Goal: Task Accomplishment & Management: Use online tool/utility

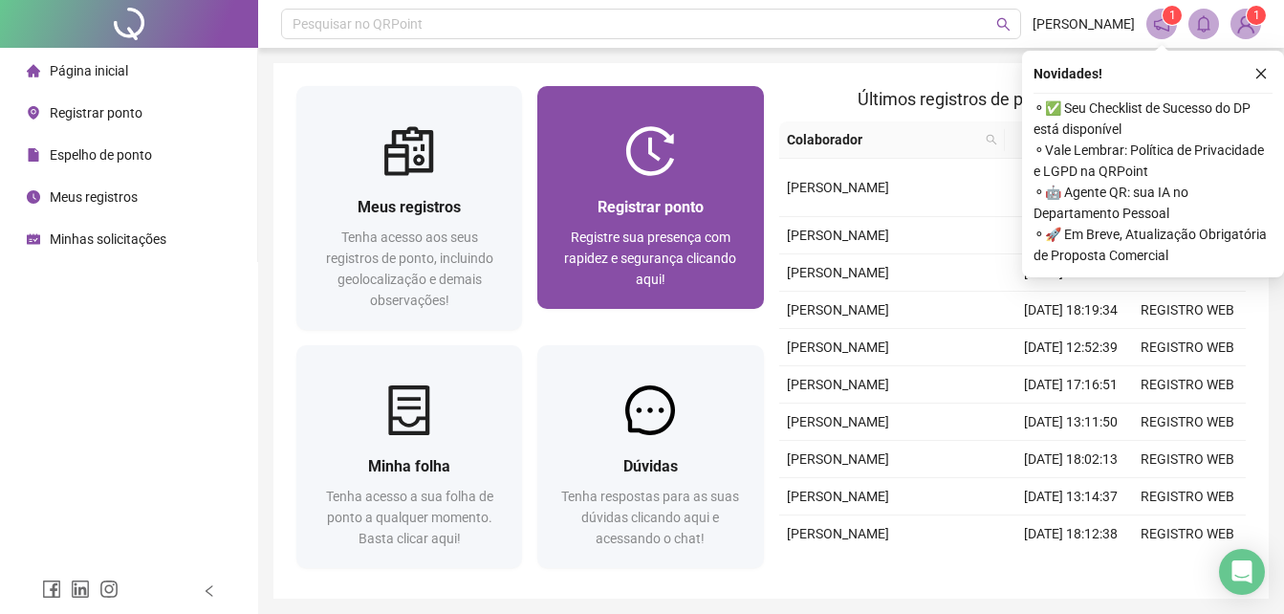
drag, startPoint x: 0, startPoint y: 0, endPoint x: 620, endPoint y: 298, distance: 688.2
click at [620, 298] on div "Registrar ponto Registre sua presença com rapidez e segurança clicando aqui!" at bounding box center [650, 242] width 226 height 133
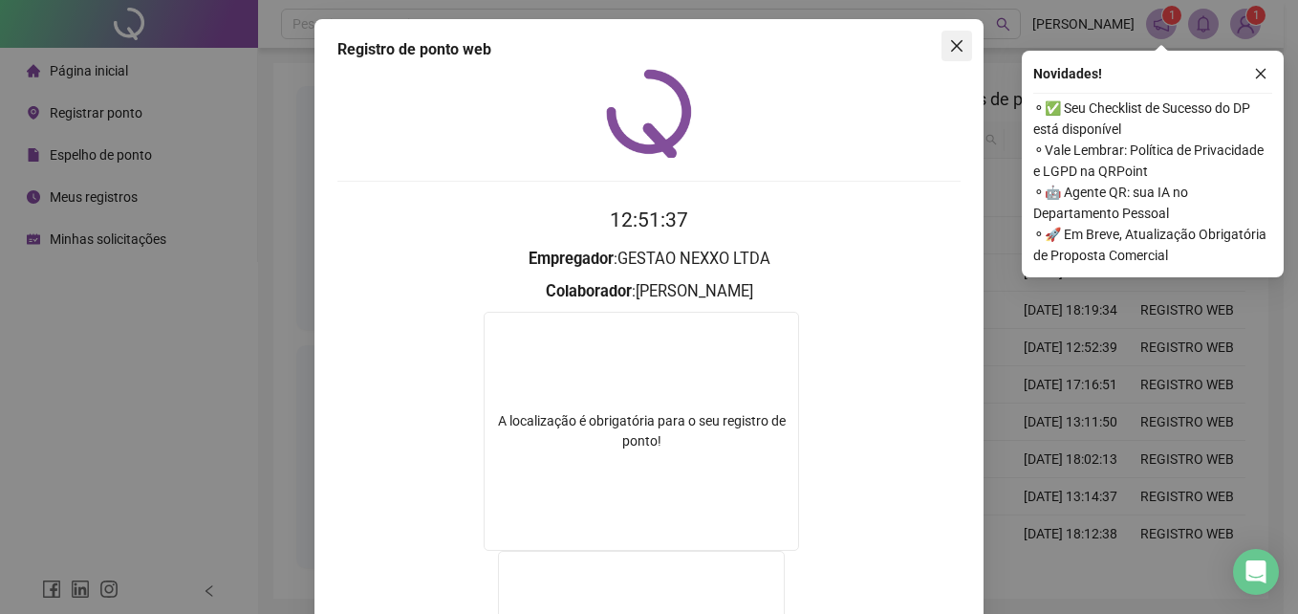
click at [951, 44] on icon "close" at bounding box center [956, 45] width 11 height 11
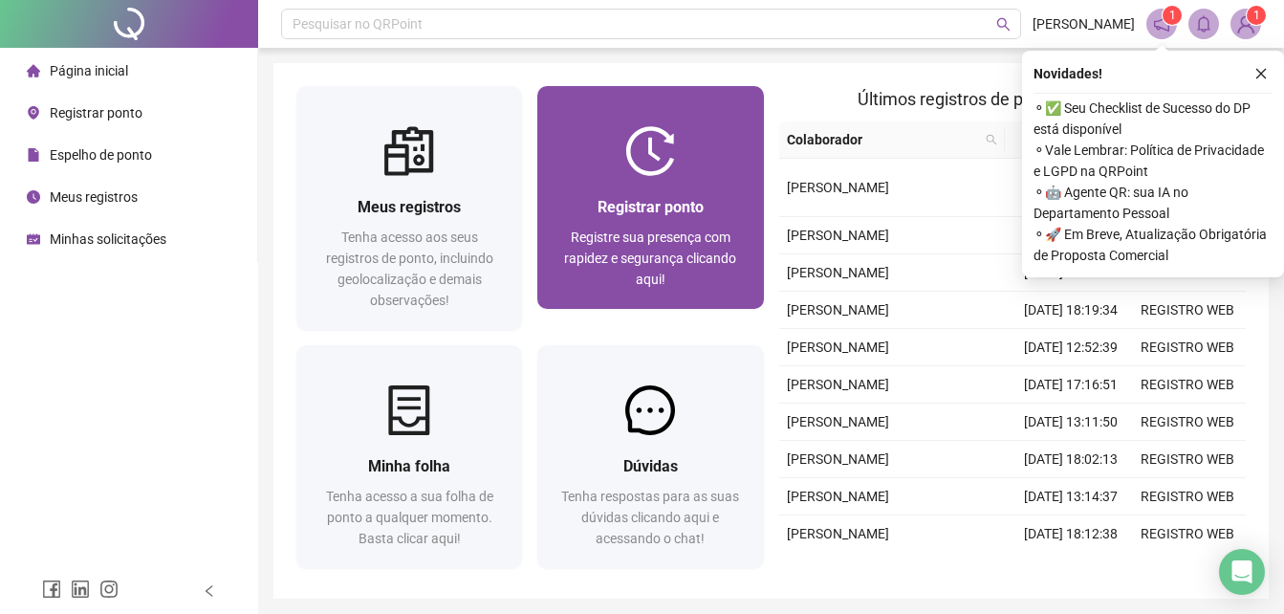
click at [680, 164] on div at bounding box center [650, 151] width 226 height 50
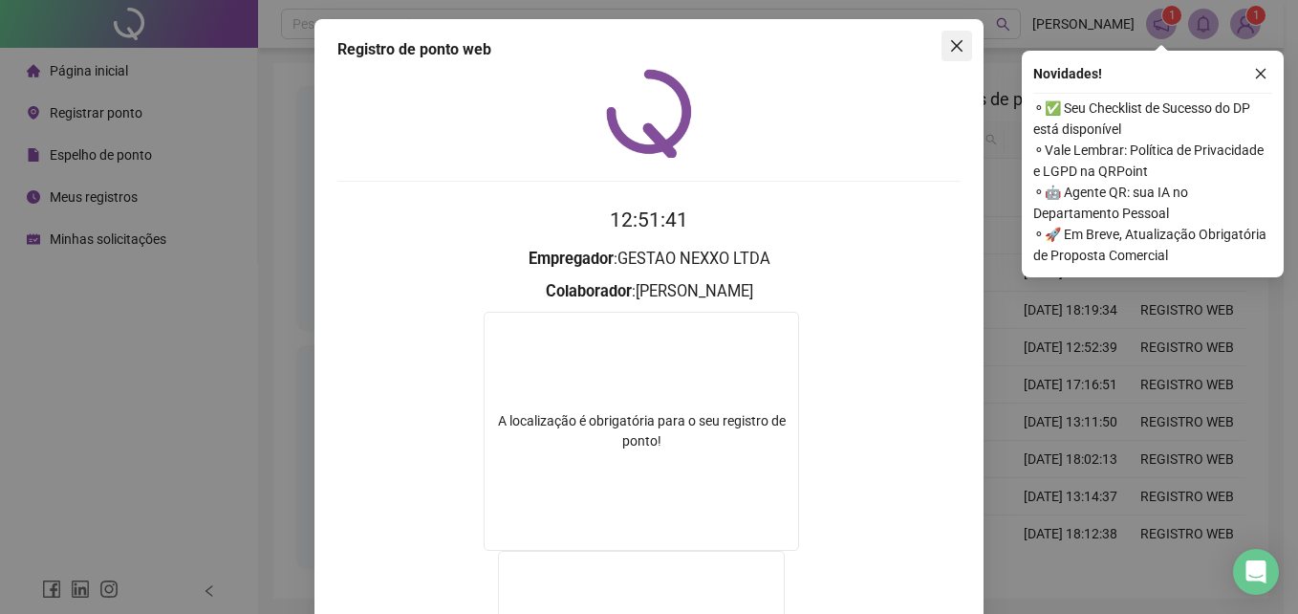
click at [952, 39] on icon "close" at bounding box center [956, 45] width 15 height 15
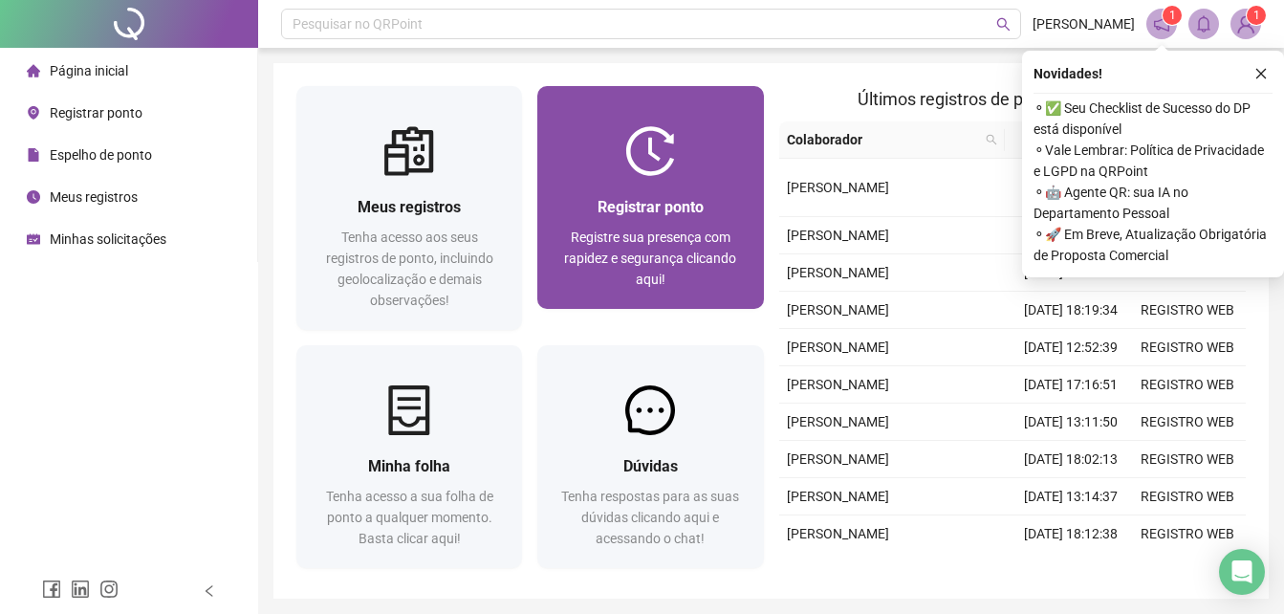
click at [659, 152] on img at bounding box center [650, 151] width 50 height 50
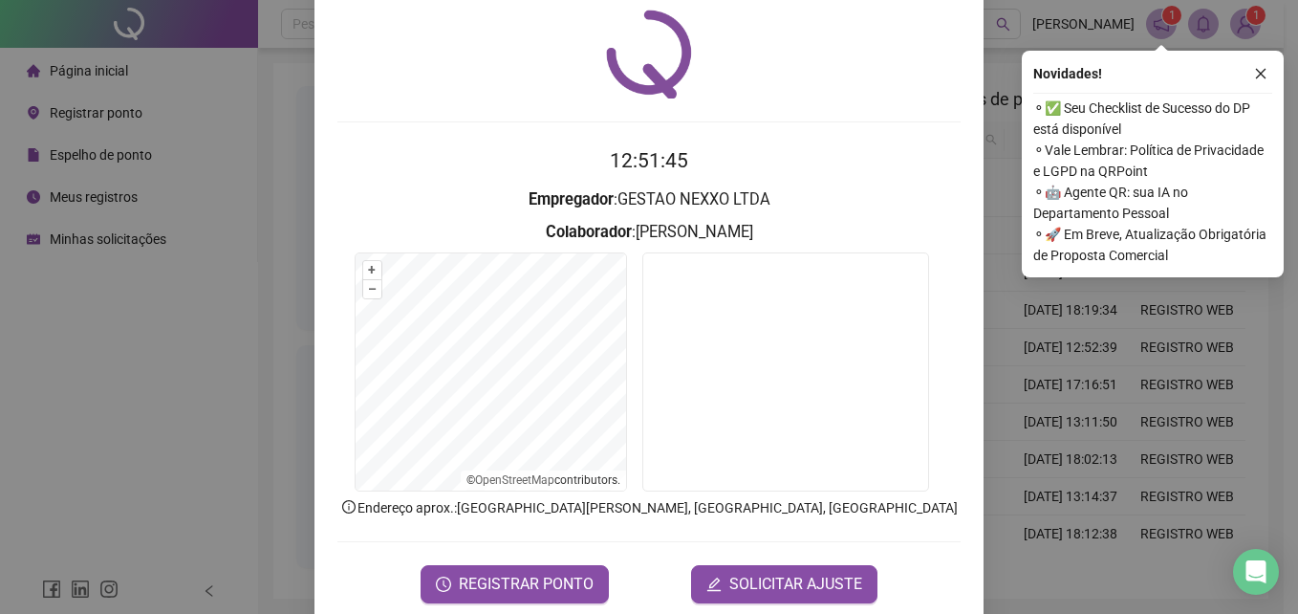
scroll to position [91, 0]
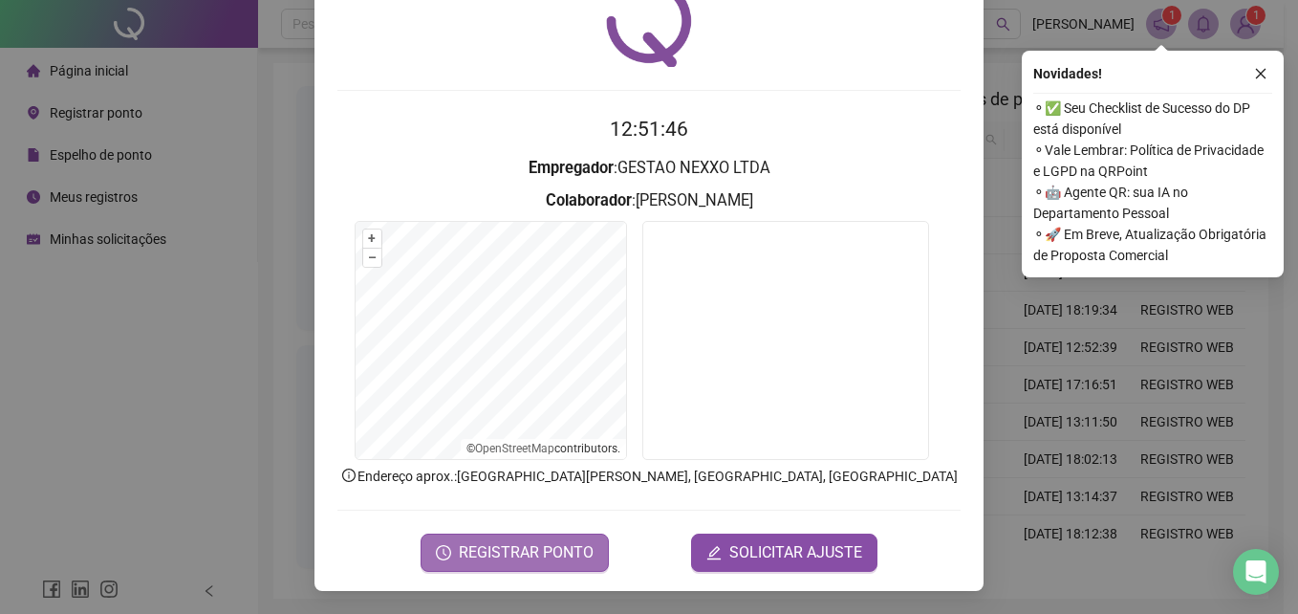
click at [478, 542] on span "REGISTRAR PONTO" at bounding box center [526, 552] width 135 height 23
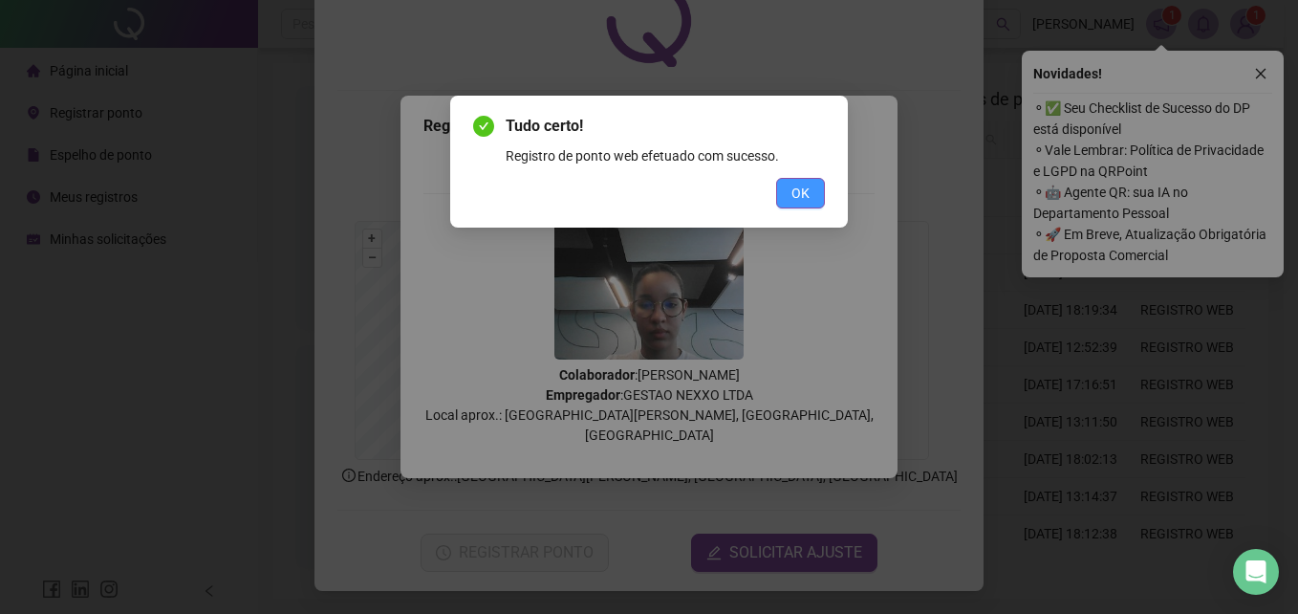
click at [803, 194] on span "OK" at bounding box center [800, 193] width 18 height 21
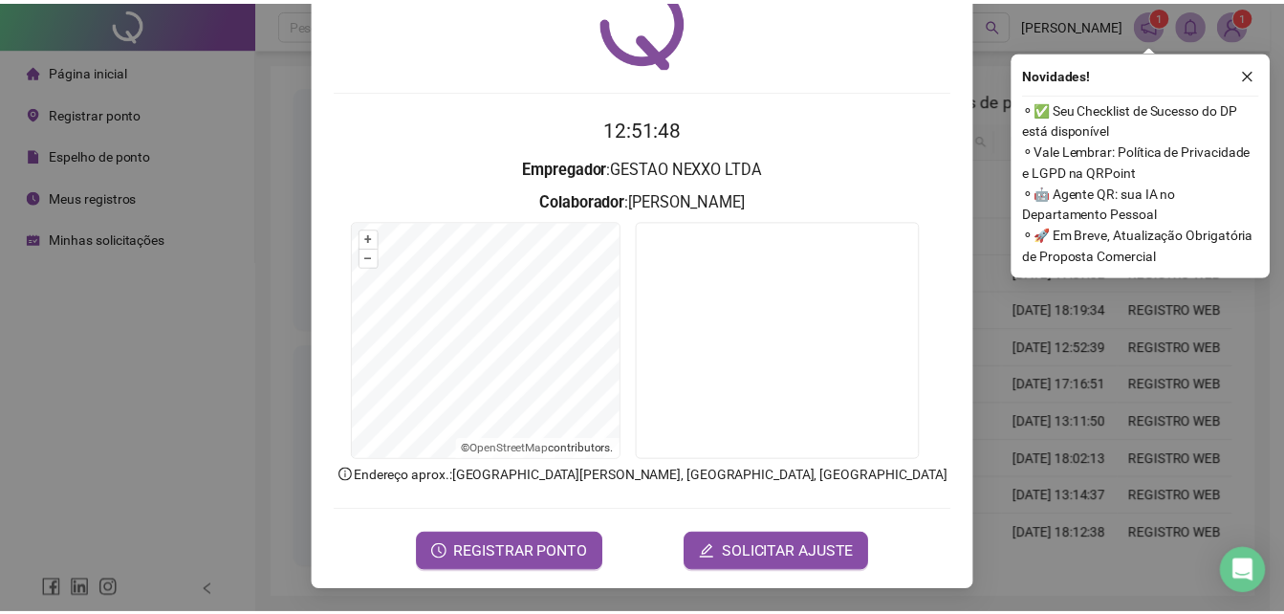
scroll to position [0, 0]
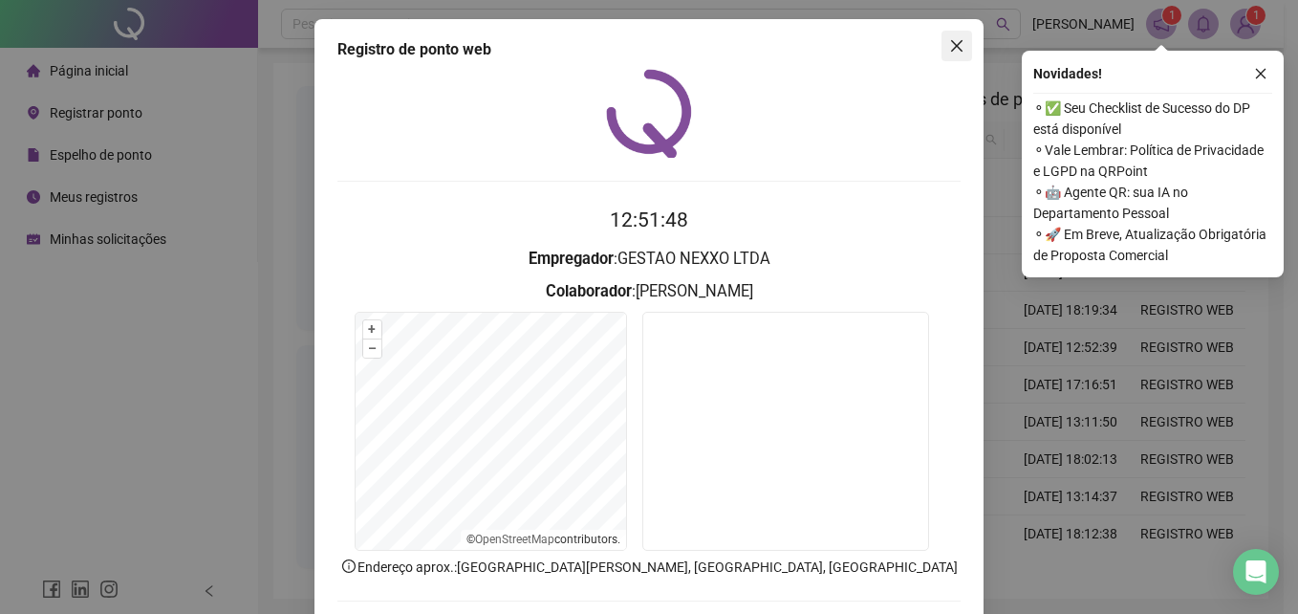
click at [952, 47] on icon "close" at bounding box center [956, 45] width 15 height 15
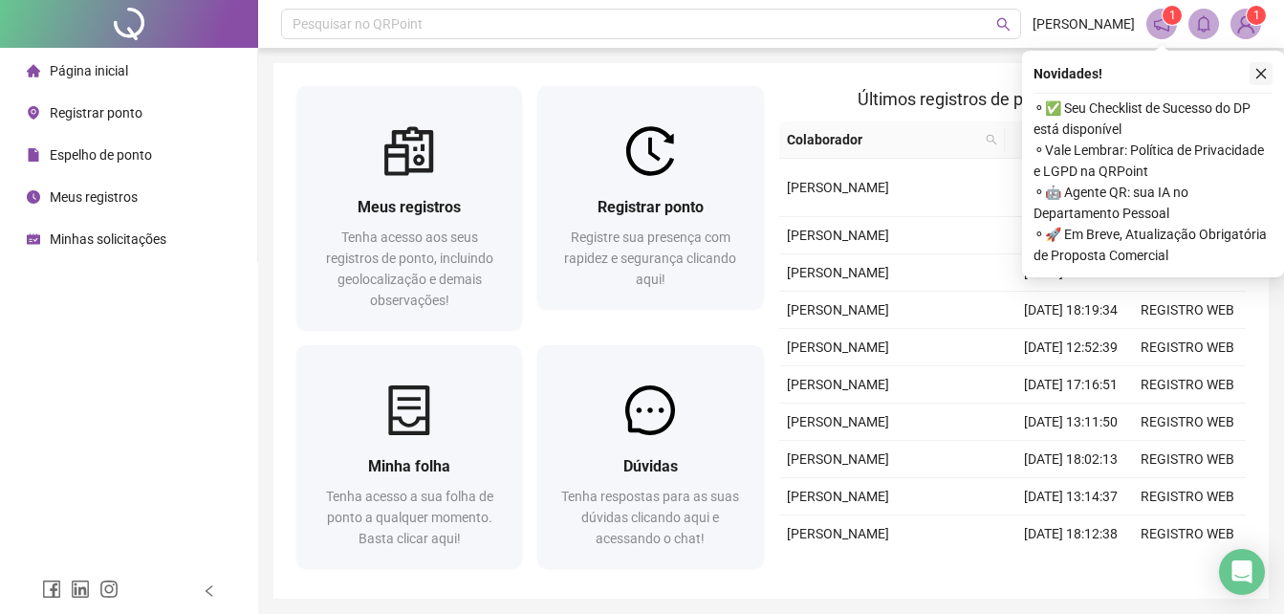
click at [1259, 76] on icon "close" at bounding box center [1260, 73] width 13 height 13
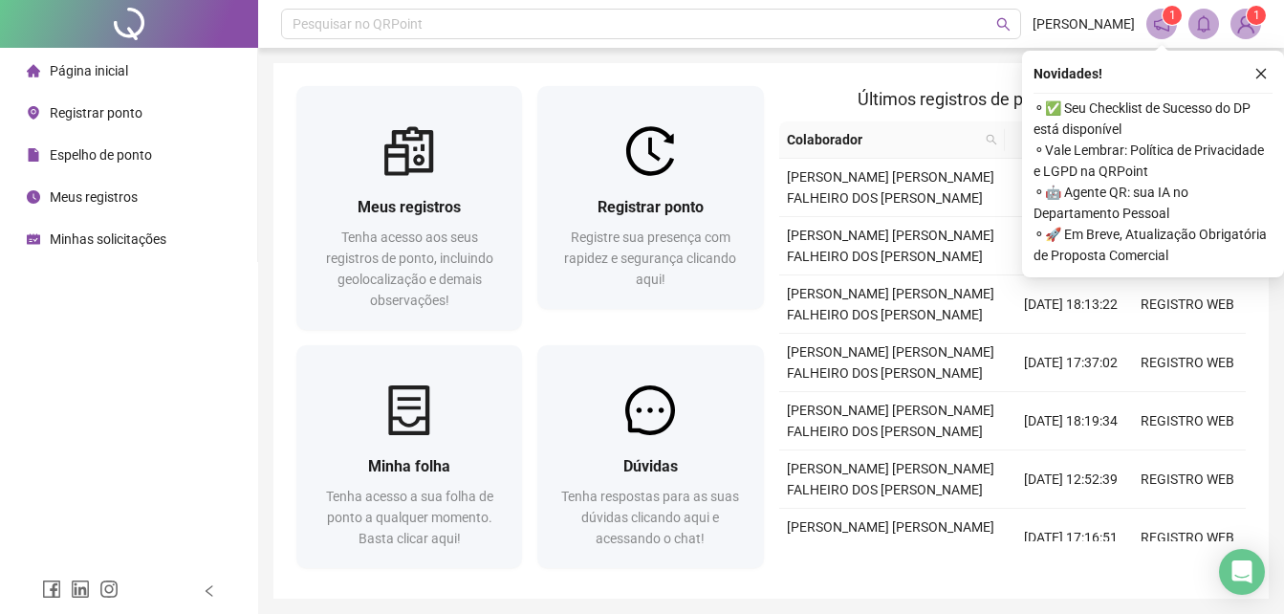
click at [1258, 67] on icon "close" at bounding box center [1260, 73] width 13 height 13
